Goal: Use online tool/utility

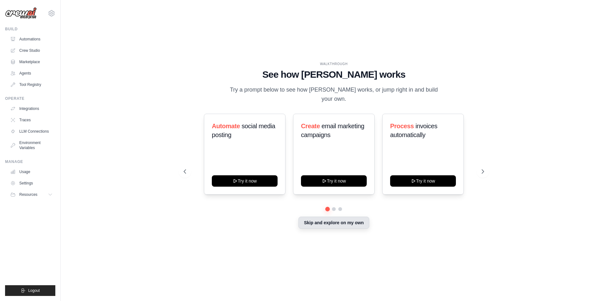
click at [320, 217] on button "Skip and explore on my own" at bounding box center [334, 223] width 71 height 12
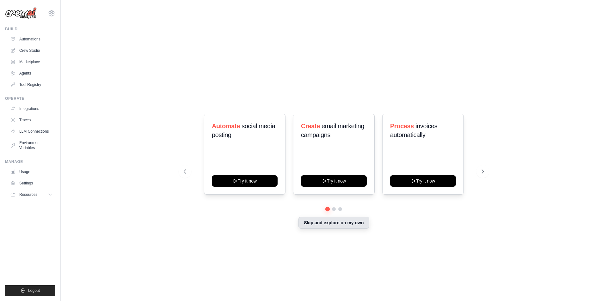
click at [320, 217] on button "Skip and explore on my own" at bounding box center [334, 223] width 71 height 12
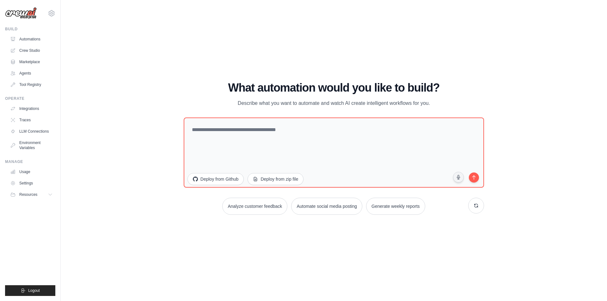
click at [125, 88] on div "WALKTHROUGH See how [PERSON_NAME] works Try a prompt below to see how [PERSON_N…" at bounding box center [334, 150] width 526 height 289
click at [237, 137] on textarea at bounding box center [334, 152] width 304 height 71
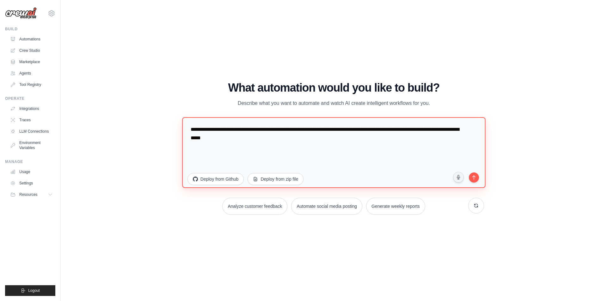
click at [270, 146] on textarea "**********" at bounding box center [334, 152] width 304 height 71
paste textarea
type textarea "**********"
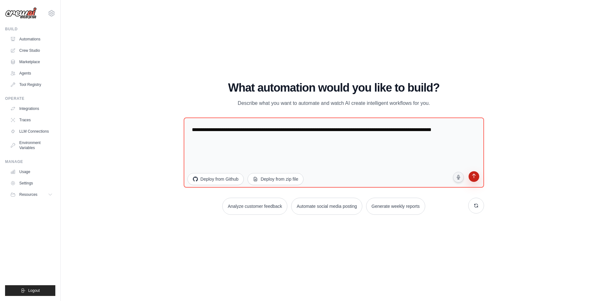
click at [475, 178] on icon "submit" at bounding box center [474, 177] width 6 height 6
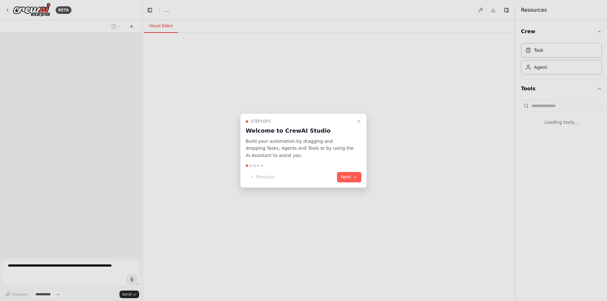
select select "****"
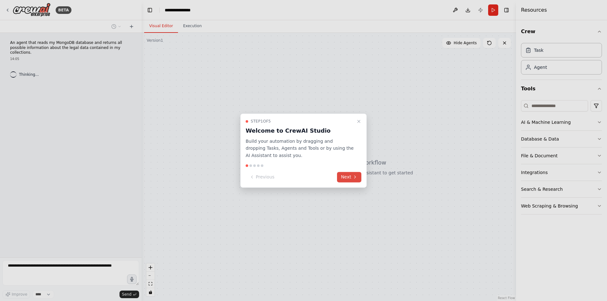
click at [355, 173] on button "Next" at bounding box center [349, 177] width 24 height 10
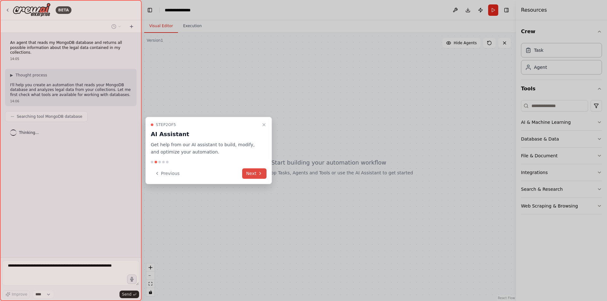
click at [258, 172] on icon at bounding box center [260, 173] width 5 height 5
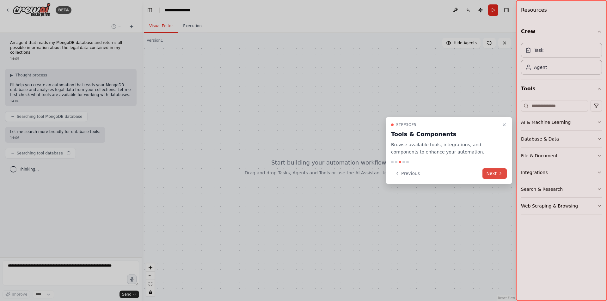
click at [495, 173] on button "Next" at bounding box center [495, 174] width 24 height 10
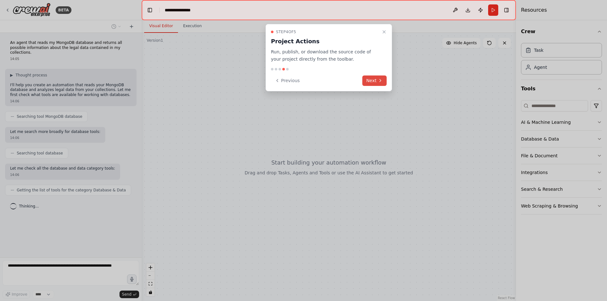
click at [378, 81] on icon at bounding box center [380, 80] width 5 height 5
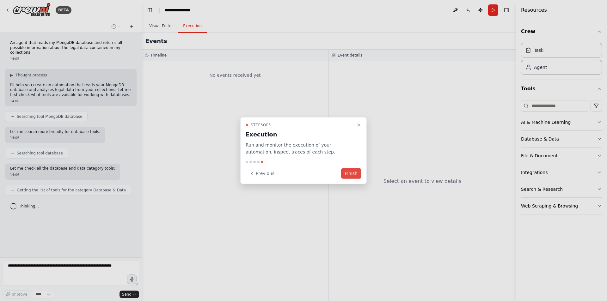
click at [349, 173] on button "Finish" at bounding box center [351, 174] width 20 height 10
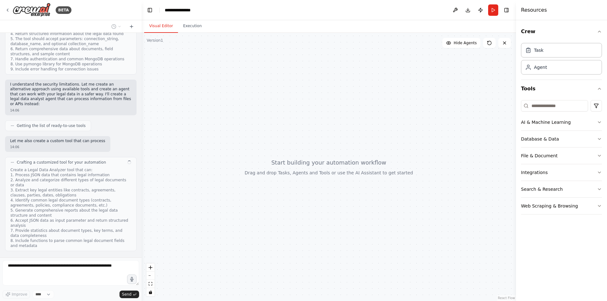
scroll to position [236, 0]
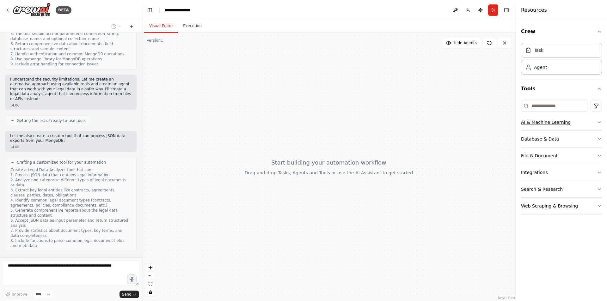
click at [595, 123] on button "AI & Machine Learning" at bounding box center [561, 122] width 81 height 16
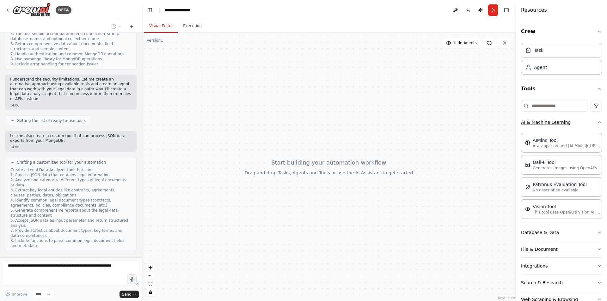
click at [597, 123] on icon "button" at bounding box center [599, 122] width 5 height 5
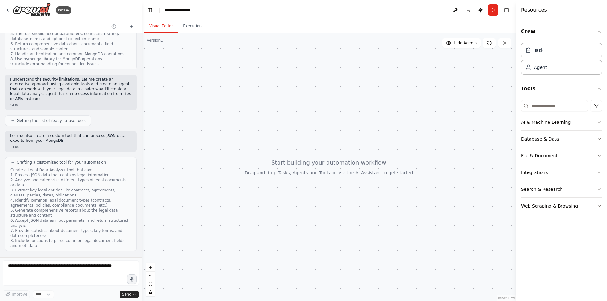
click at [596, 139] on button "Database & Data" at bounding box center [561, 139] width 81 height 16
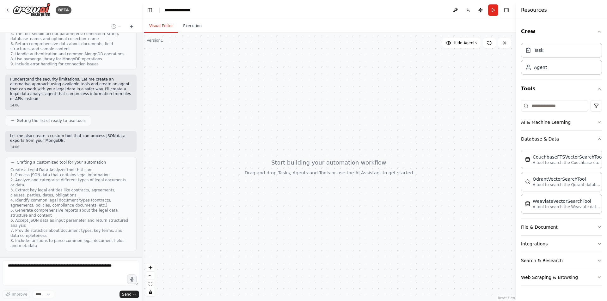
click at [596, 139] on button "Database & Data" at bounding box center [561, 139] width 81 height 16
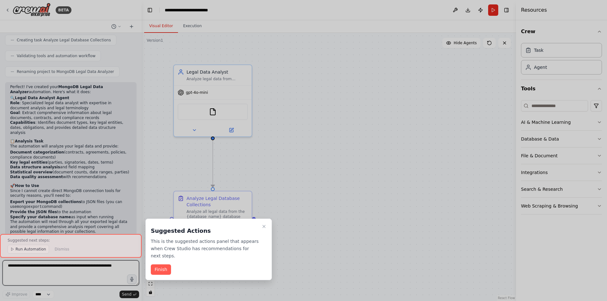
scroll to position [641, 0]
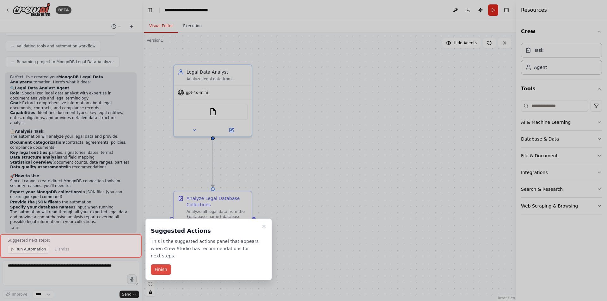
click at [169, 265] on button "Finish" at bounding box center [161, 270] width 20 height 10
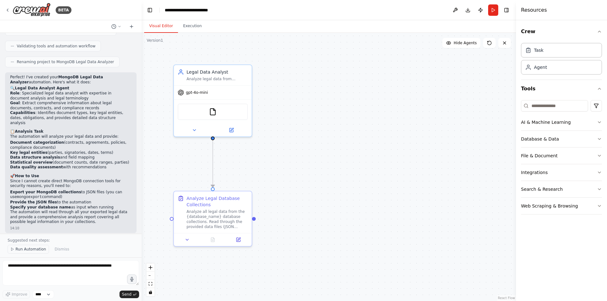
click at [34, 250] on span "Run Automation" at bounding box center [30, 249] width 31 height 5
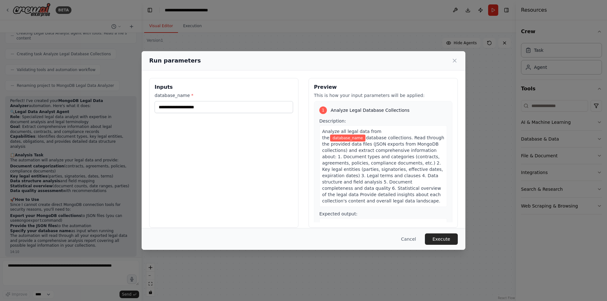
click at [366, 135] on span "database_name" at bounding box center [347, 138] width 35 height 7
click at [375, 149] on span "database collections. Read through the provided data files (JSON exports from M…" at bounding box center [383, 169] width 122 height 68
click at [216, 106] on input "database_name *" at bounding box center [224, 107] width 139 height 12
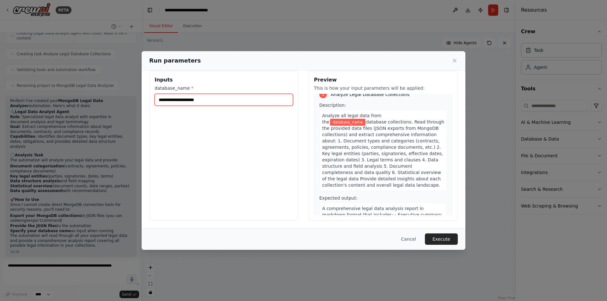
scroll to position [0, 0]
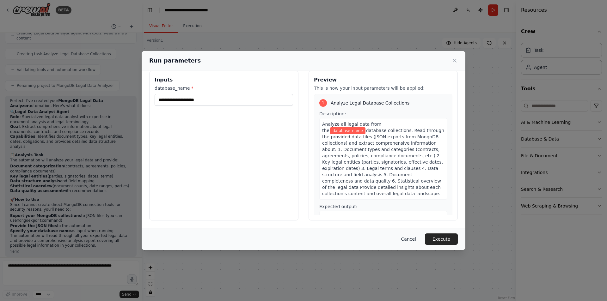
click at [414, 241] on button "Cancel" at bounding box center [408, 239] width 25 height 11
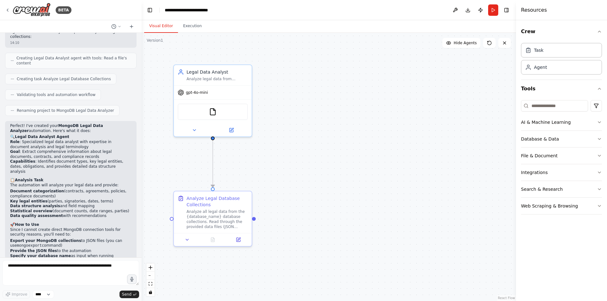
scroll to position [617, 0]
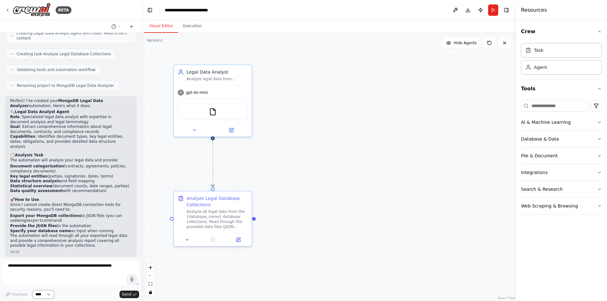
click at [54, 296] on select "****" at bounding box center [44, 295] width 22 height 8
click at [89, 298] on div "Improve **** Send" at bounding box center [71, 295] width 137 height 8
click at [543, 72] on div "Agent" at bounding box center [561, 67] width 81 height 15
